Goal: Obtain resource: Obtain resource

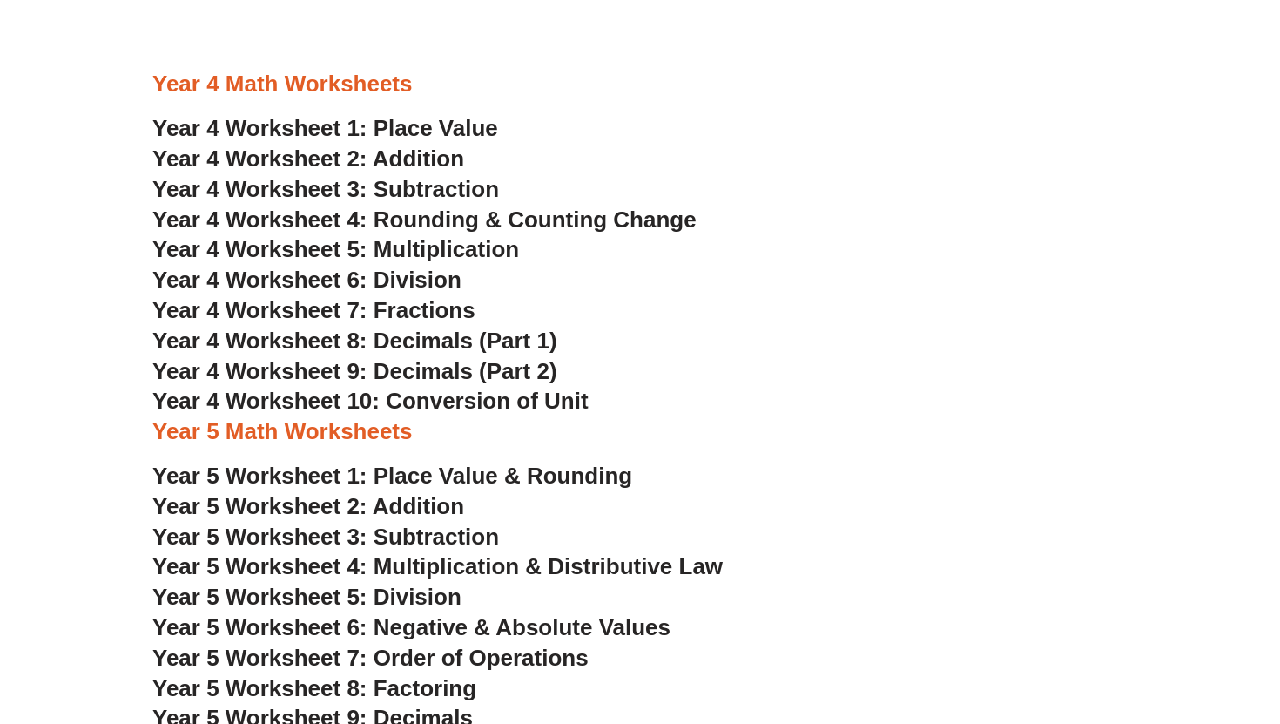
scroll to position [2432, 0]
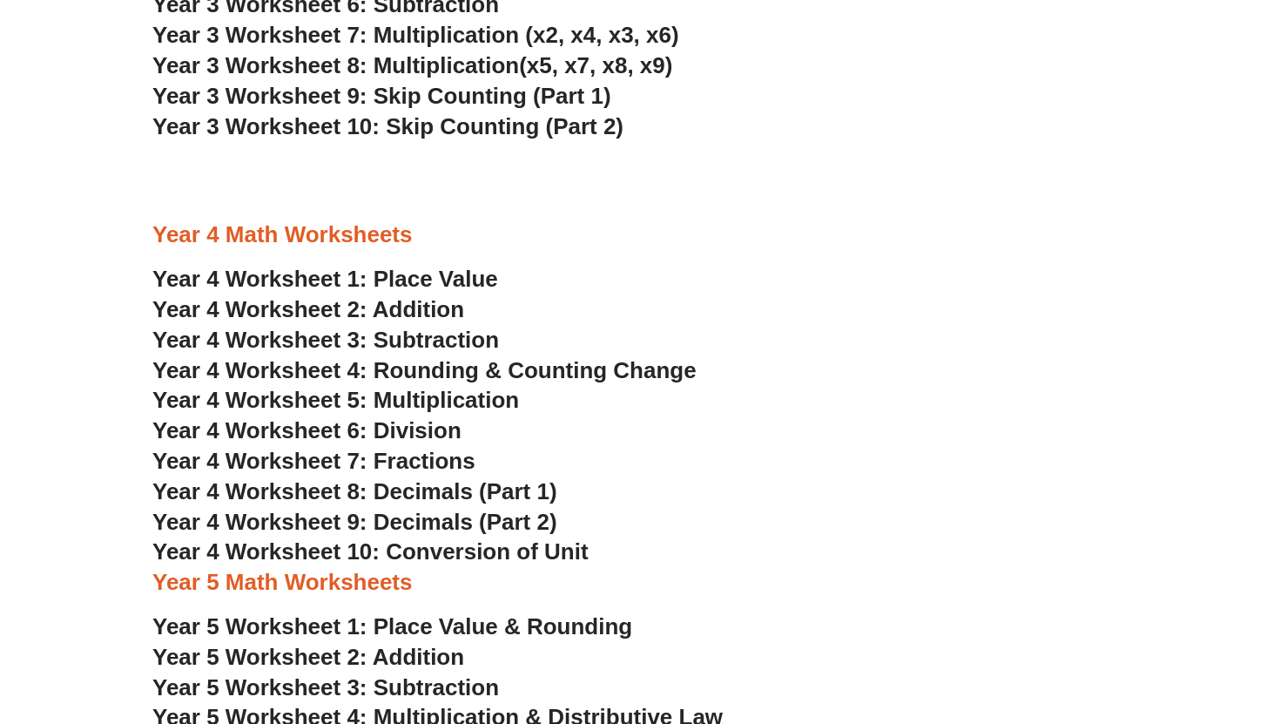
click at [398, 399] on span "Year 4 Worksheet 5: Multiplication" at bounding box center [335, 400] width 367 height 26
click at [397, 434] on span "Year 4 Worksheet 6: Division" at bounding box center [306, 430] width 309 height 26
click at [407, 463] on span "Year 4 Worksheet 7: Fractions" at bounding box center [313, 461] width 323 height 26
click at [409, 497] on span "Year 4 Worksheet 8: Decimals (Part 1)" at bounding box center [354, 491] width 405 height 26
click at [418, 557] on span "Year 4 Worksheet 10: Conversion of Unit" at bounding box center [370, 551] width 436 height 26
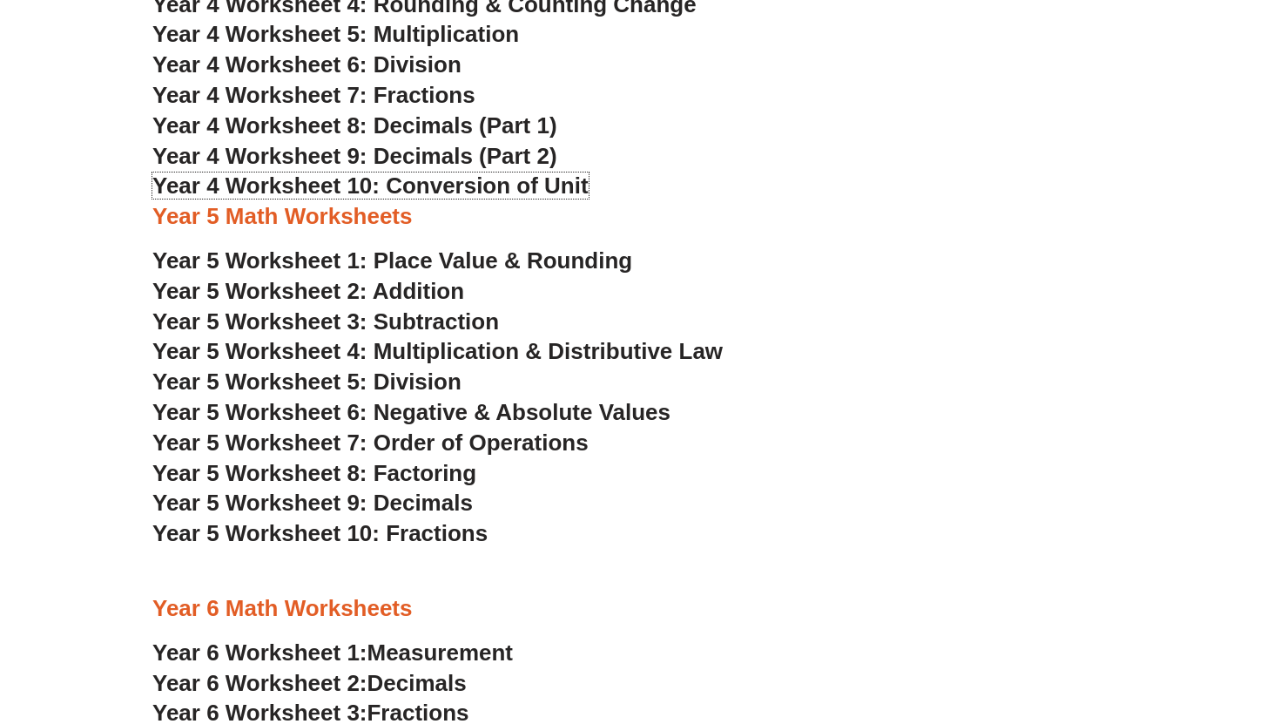
scroll to position [2800, 0]
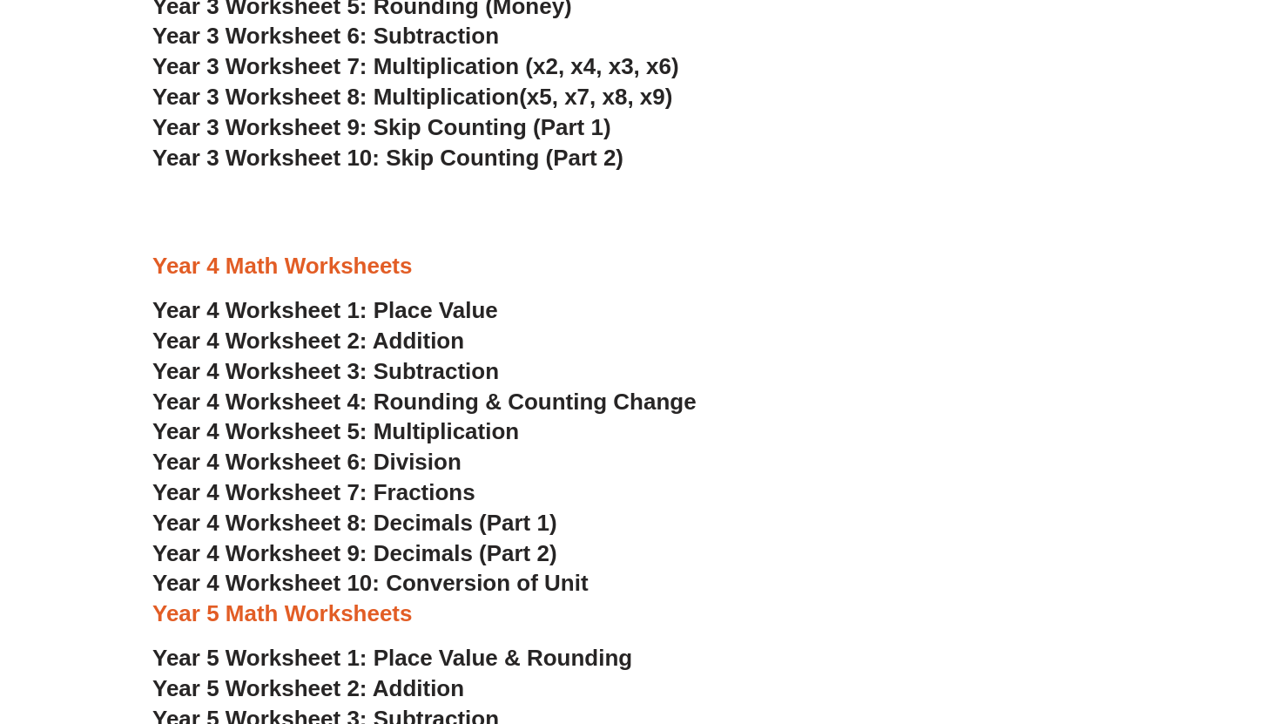
scroll to position [2367, 0]
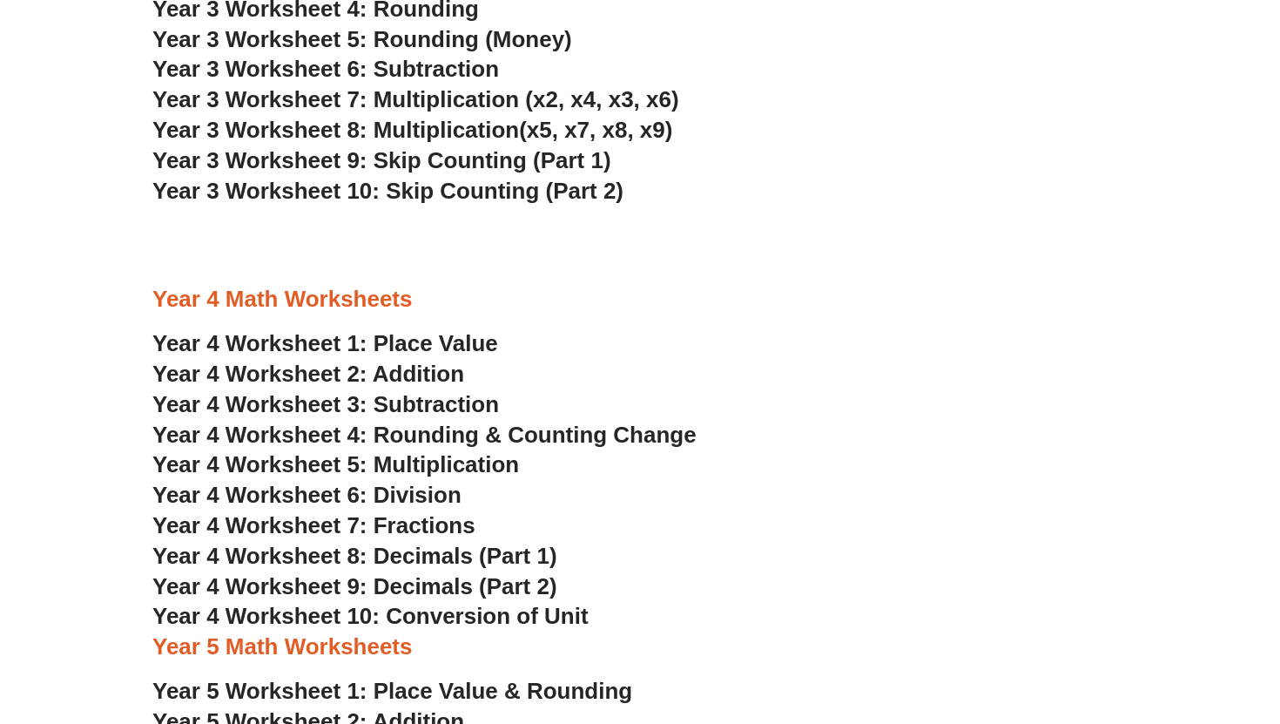
click at [376, 367] on span "Year 4 Worksheet 2: Addition" at bounding box center [308, 374] width 312 height 26
click at [399, 583] on span "Year 4 Worksheet 9: Decimals (Part 2)" at bounding box center [354, 586] width 405 height 26
